Goal: Information Seeking & Learning: Learn about a topic

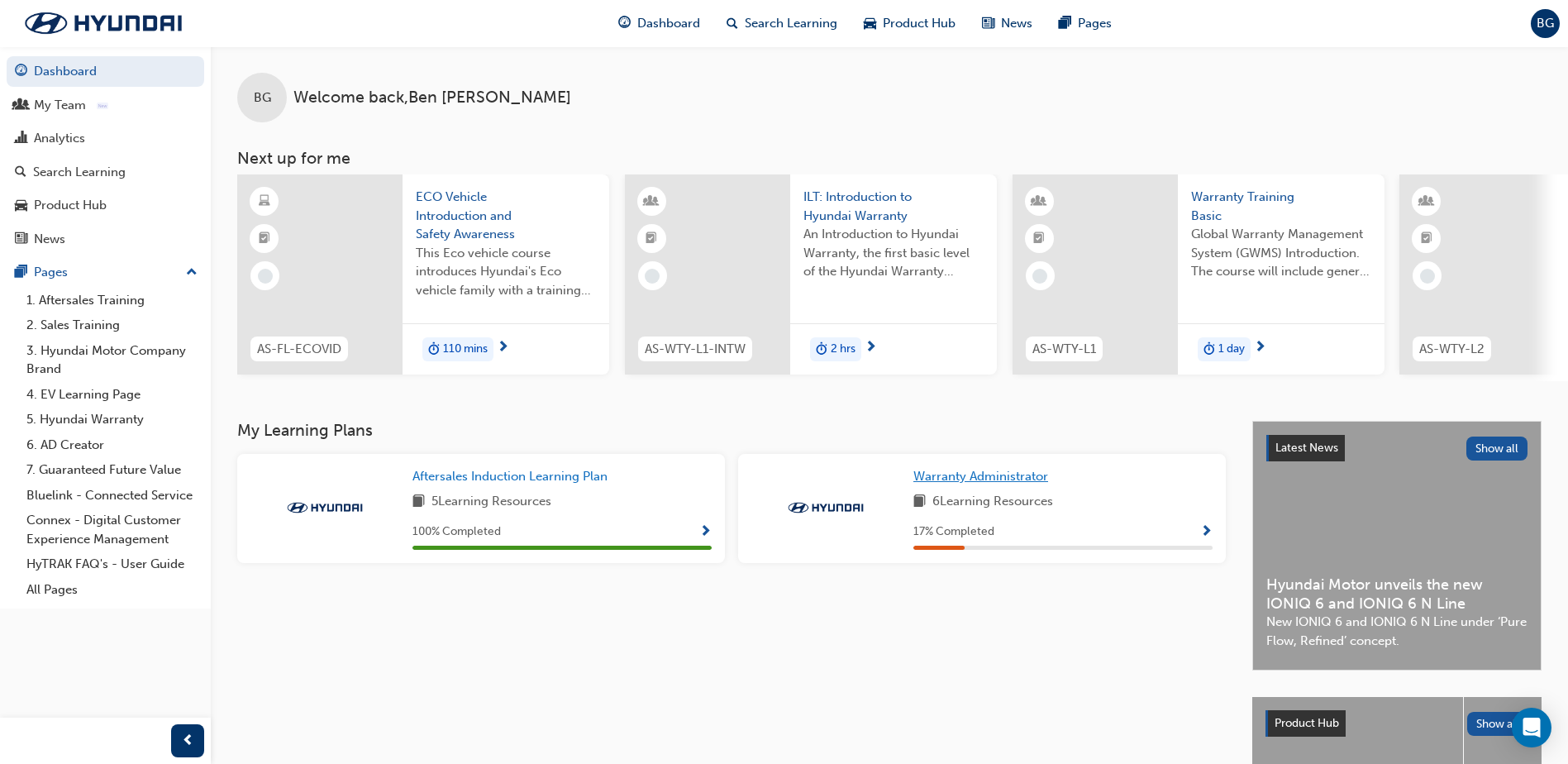
click at [1019, 483] on span "Warranty Administrator" at bounding box center [980, 477] width 135 height 15
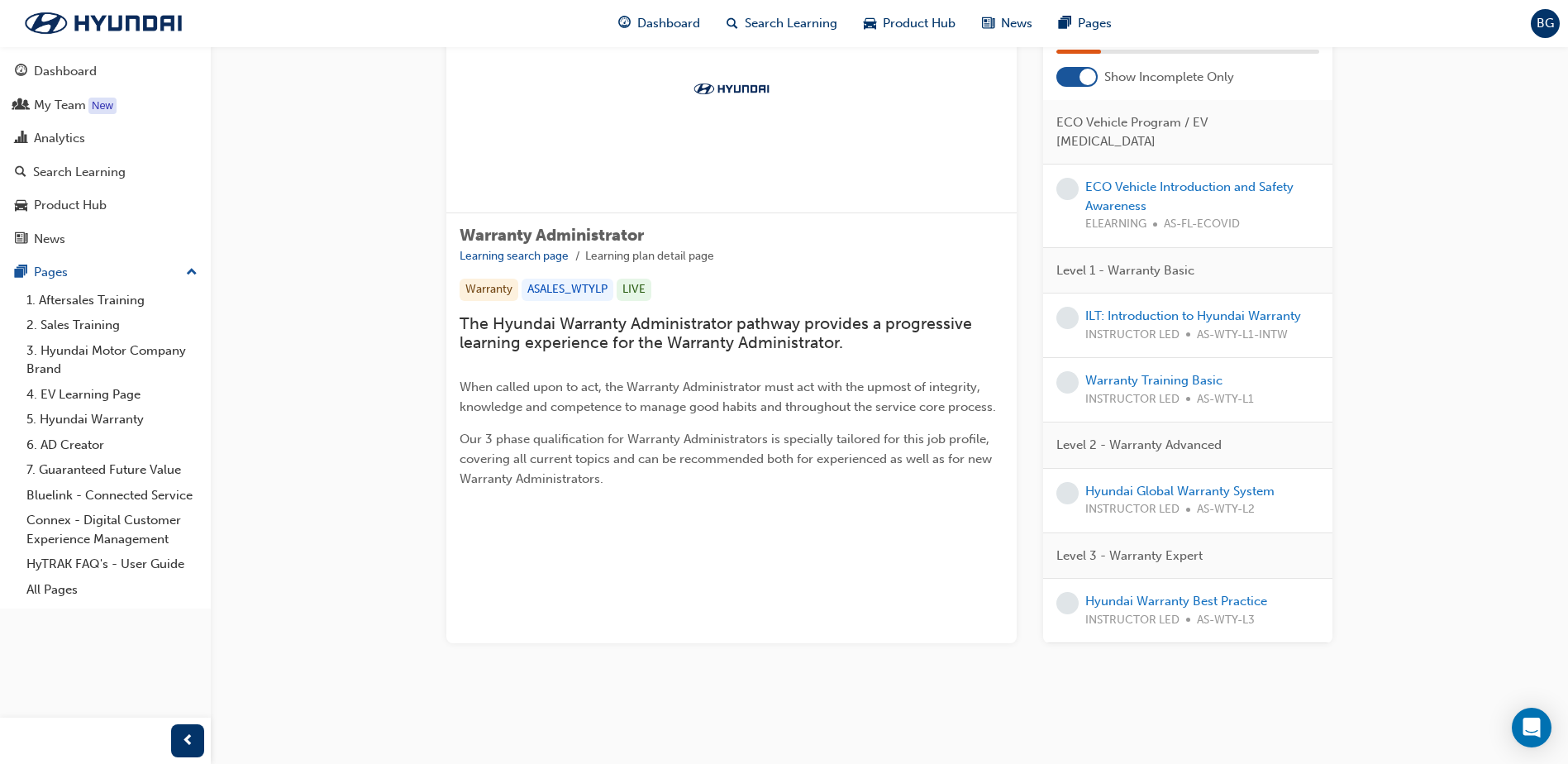
scroll to position [166, 0]
click at [1177, 323] on link "ILT: Introduction to Hyundai Warranty" at bounding box center [1192, 316] width 216 height 15
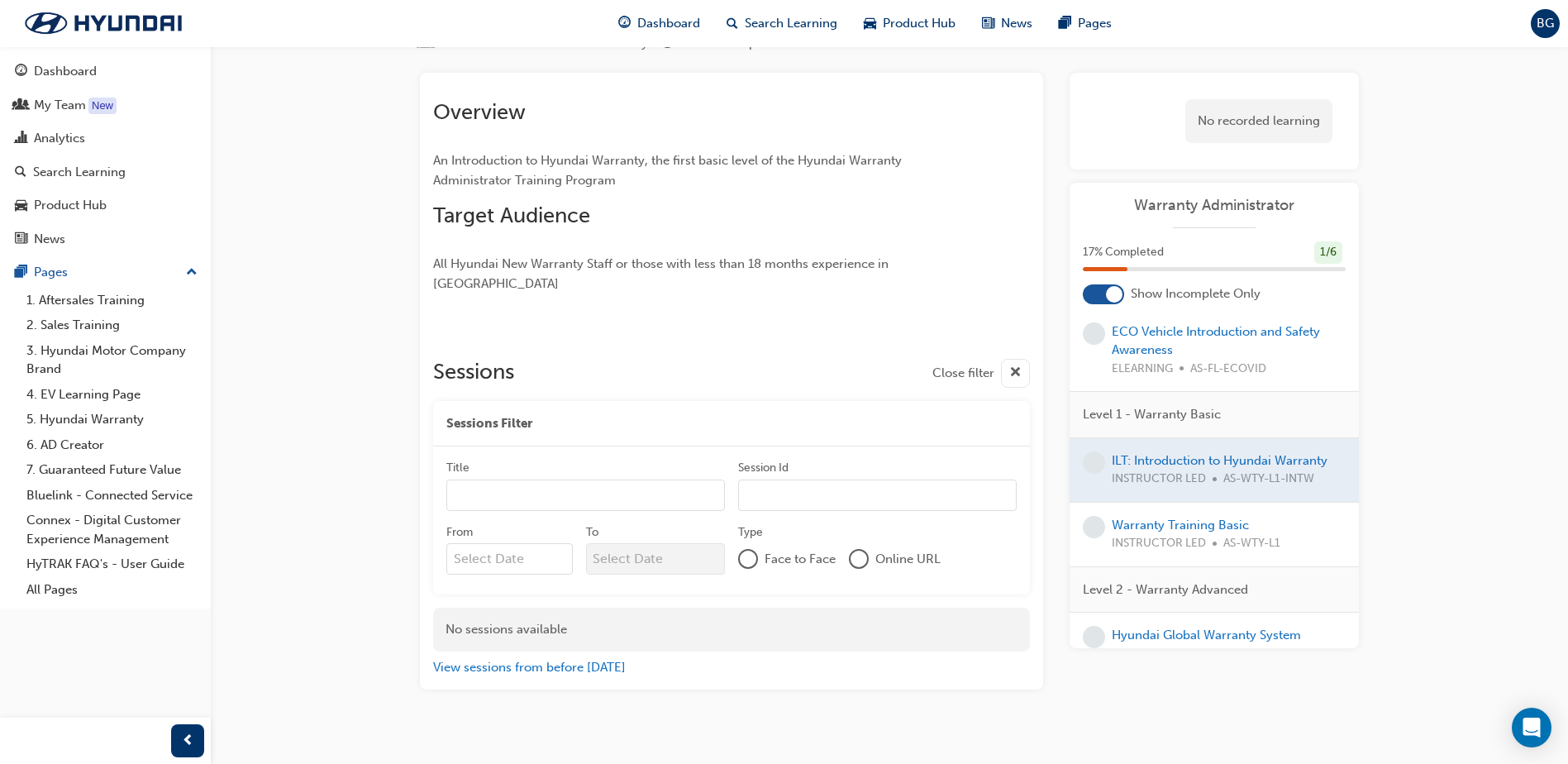
scroll to position [83, 0]
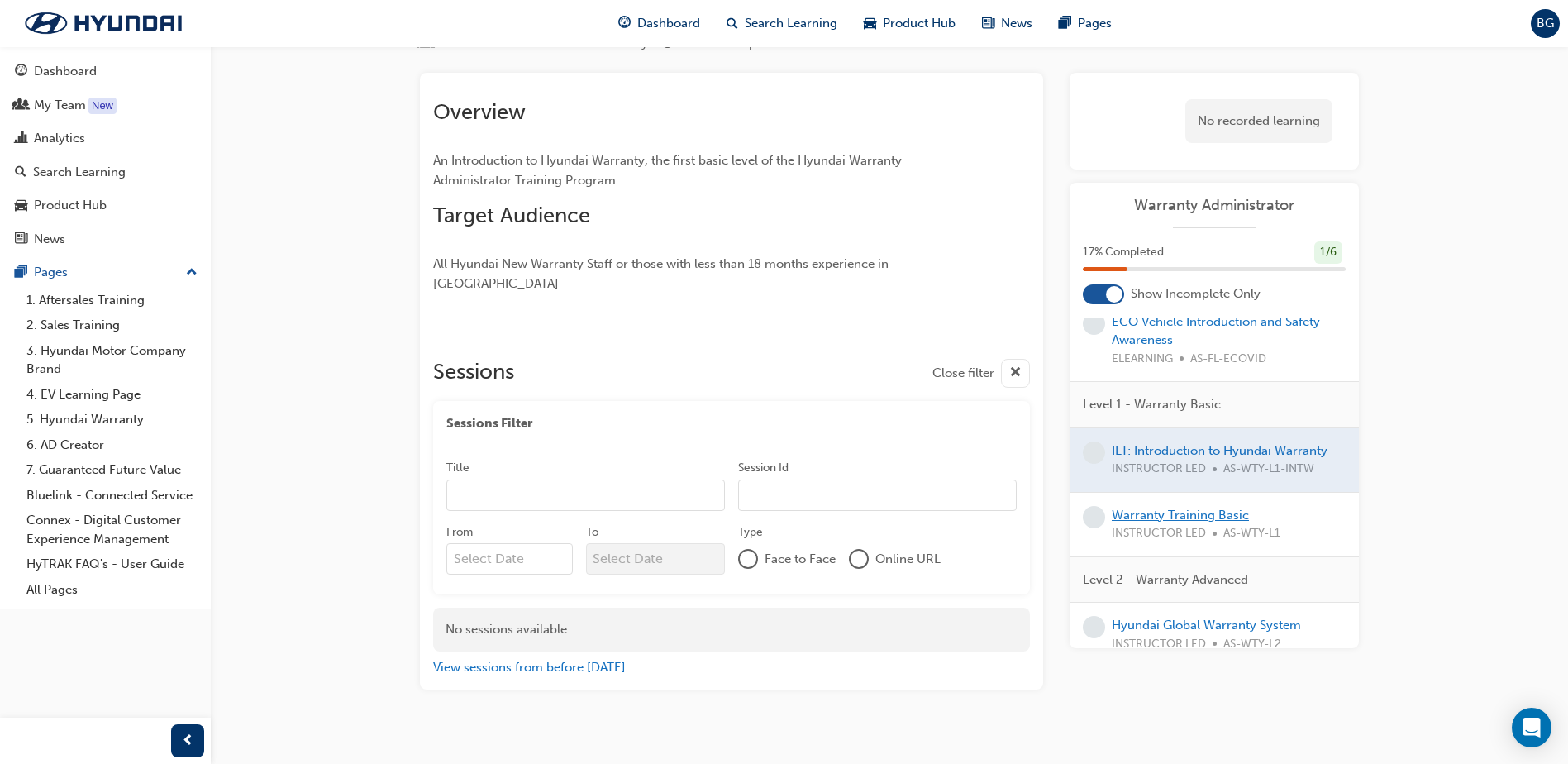
click at [1176, 508] on link "Warranty Training Basic" at bounding box center [1181, 515] width 137 height 15
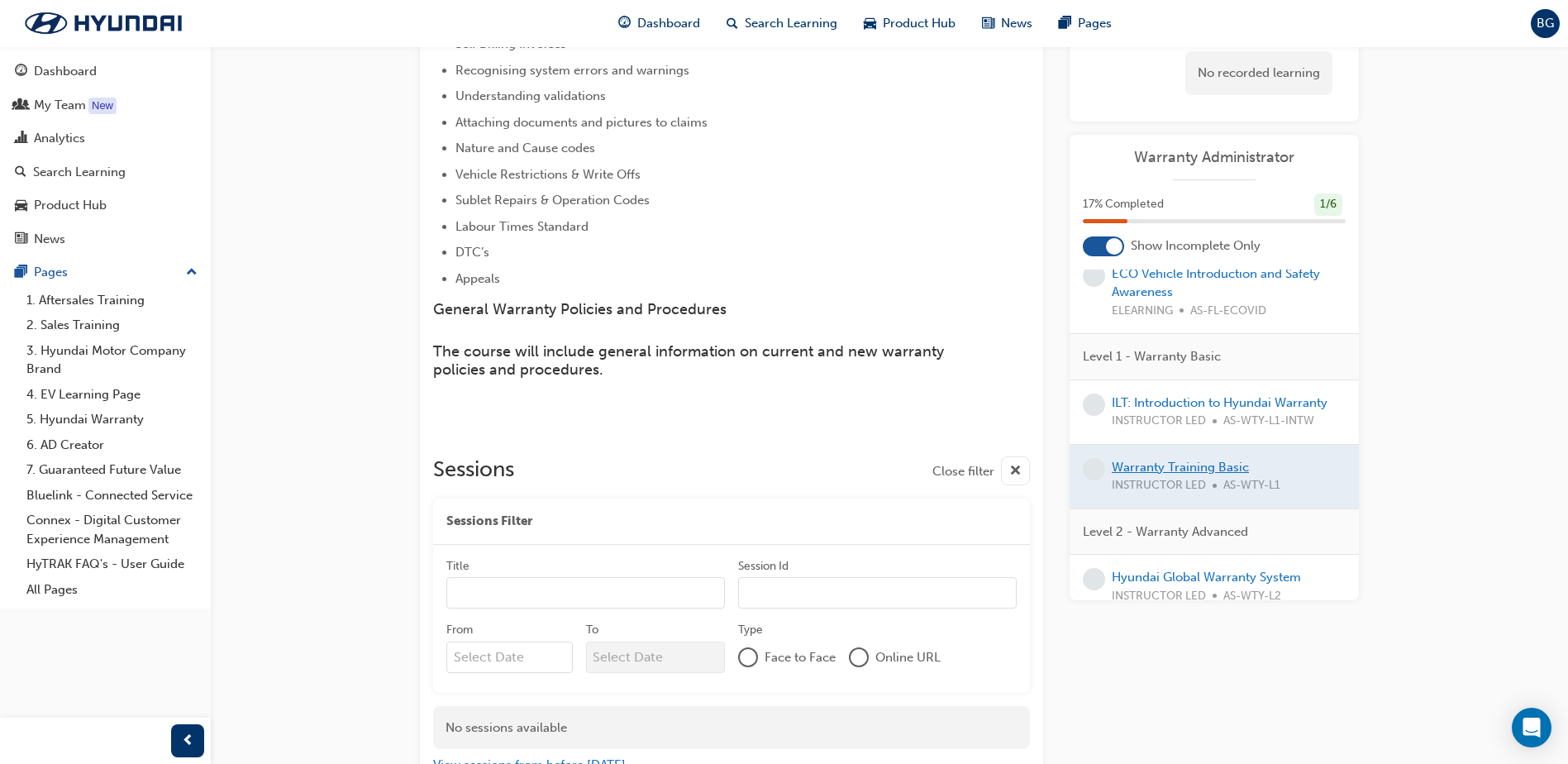
scroll to position [476, 0]
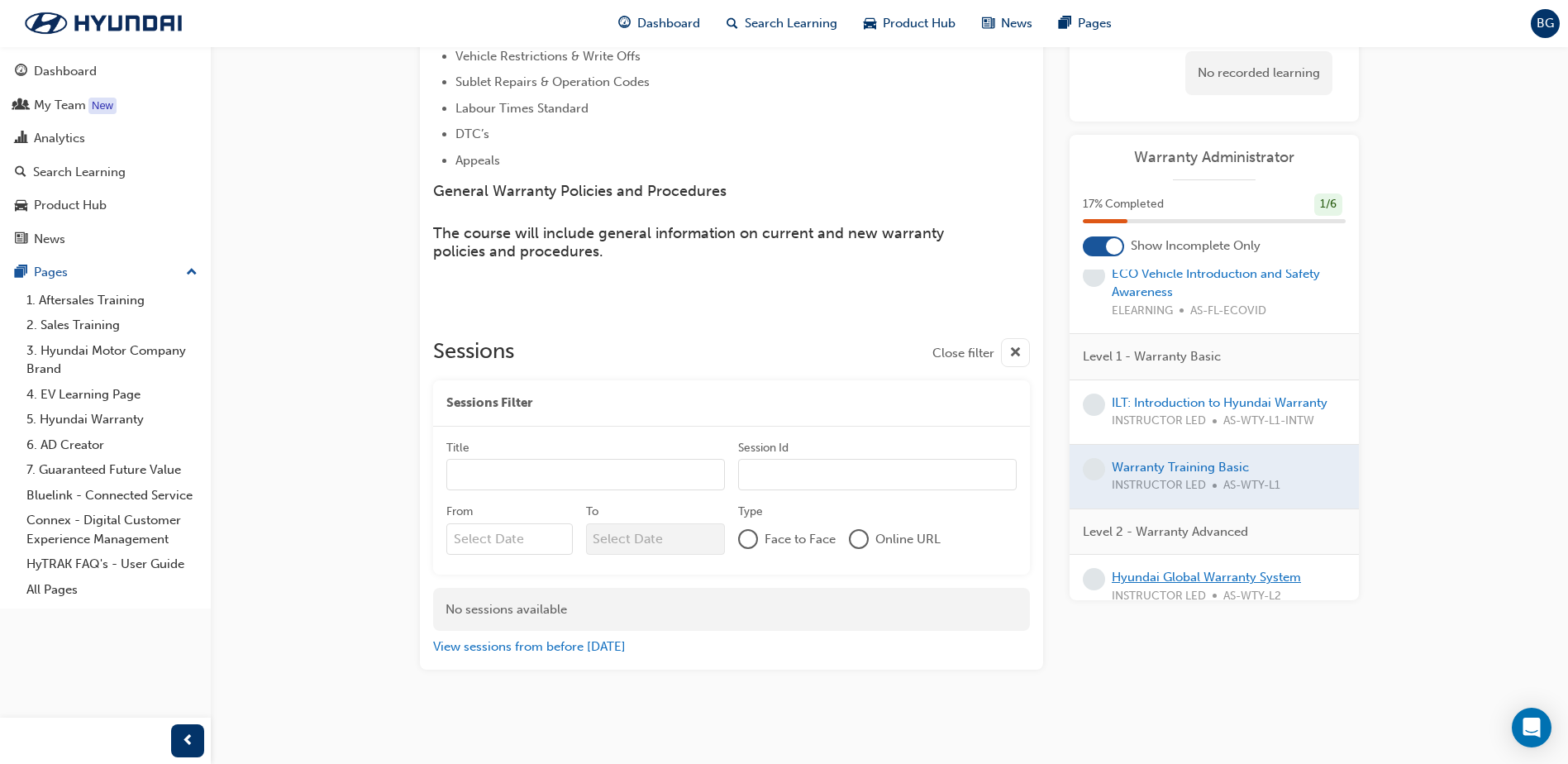
click at [1215, 570] on link "Hyundai Global Warranty System" at bounding box center [1206, 577] width 189 height 15
